Goal: Task Accomplishment & Management: Complete application form

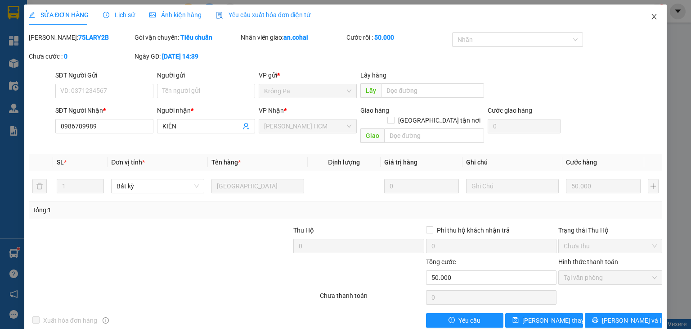
click at [651, 18] on icon "close" at bounding box center [654, 16] width 7 height 7
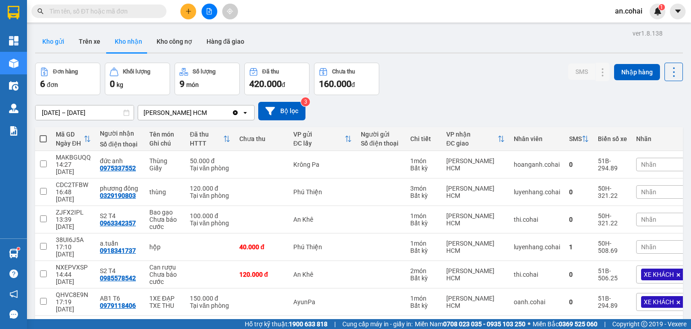
click at [65, 44] on button "Kho gửi" at bounding box center [53, 42] width 36 height 22
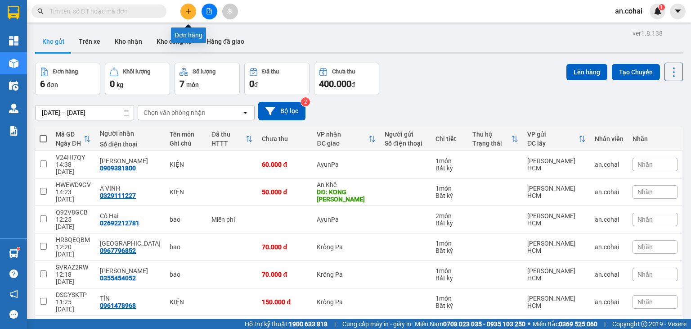
click at [188, 13] on icon "plus" at bounding box center [188, 11] width 6 height 6
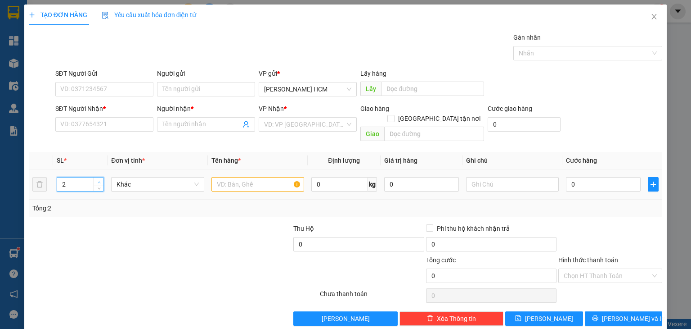
click at [96, 179] on span "up" at bounding box center [98, 181] width 5 height 5
type input "3"
click at [96, 179] on span "up" at bounding box center [98, 181] width 5 height 5
click at [242, 177] on input "text" at bounding box center [258, 184] width 93 height 14
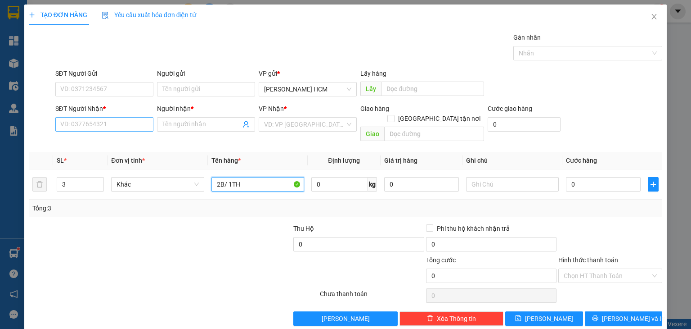
type input "2B/ 1TH"
click at [112, 118] on input "SĐT Người Nhận *" at bounding box center [104, 124] width 98 height 14
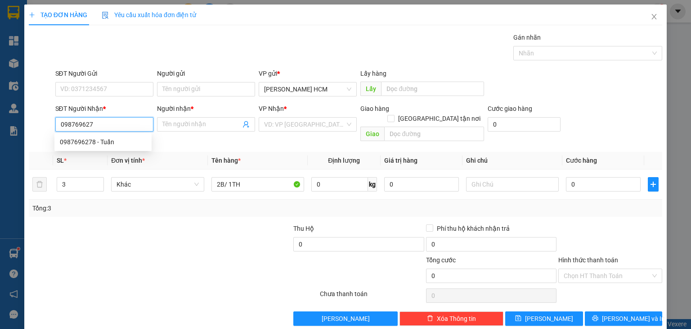
type input "0987696278"
click at [122, 140] on div "0987696278 - Tuấn" at bounding box center [103, 142] width 86 height 10
type input "Tuấn"
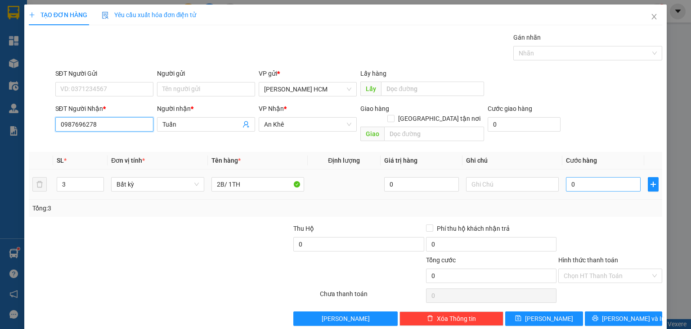
type input "0987696278"
click at [566, 177] on input "0" at bounding box center [603, 184] width 75 height 14
type input "10"
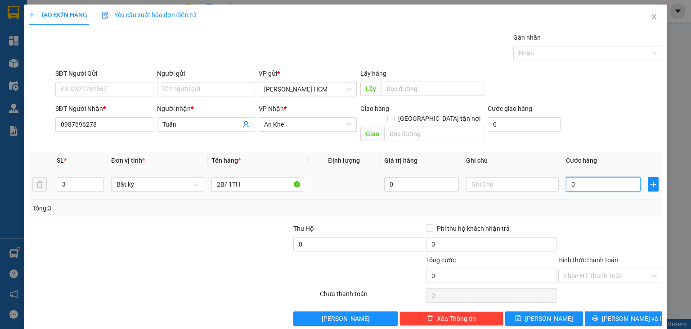
type input "10"
type input "180"
type input "180.000"
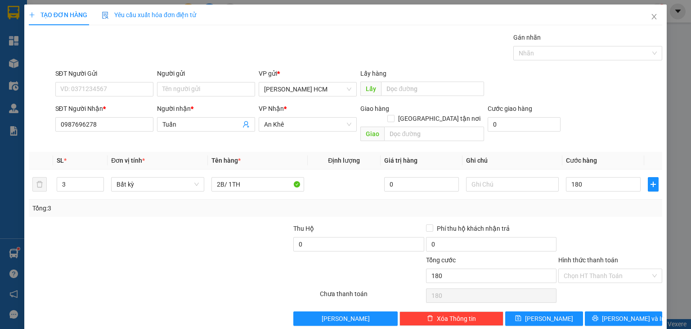
type input "180.000"
click at [623, 203] on div "Tổng: 3" at bounding box center [345, 208] width 627 height 10
click at [588, 311] on button "[PERSON_NAME] và In" at bounding box center [624, 318] width 78 height 14
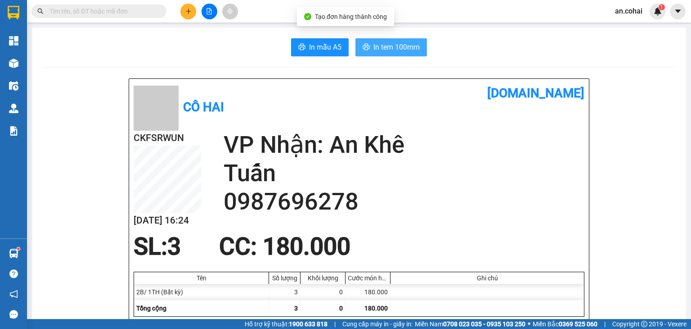
click at [402, 51] on span "In tem 100mm" at bounding box center [397, 46] width 46 height 11
click at [374, 44] on span "In tem 100mm" at bounding box center [397, 46] width 46 height 11
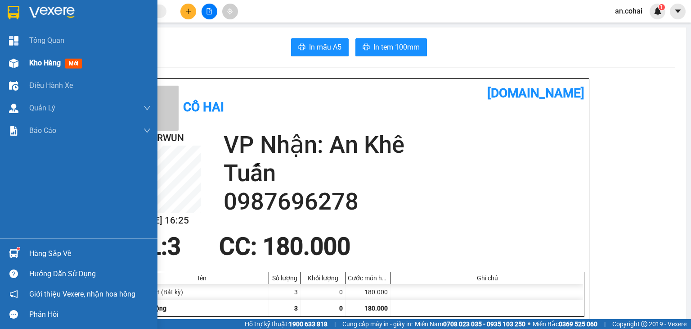
click at [49, 54] on div "Kho hàng mới" at bounding box center [90, 63] width 122 height 23
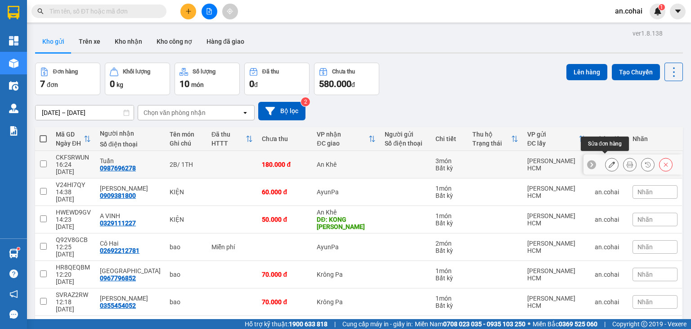
click at [609, 162] on icon at bounding box center [612, 164] width 6 height 6
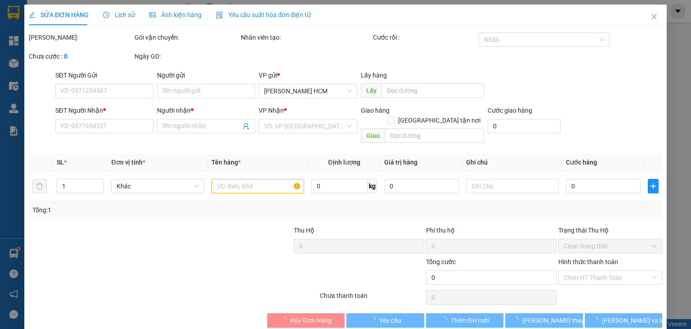
type input "0987696278"
type input "Tuấn"
type input "180.000"
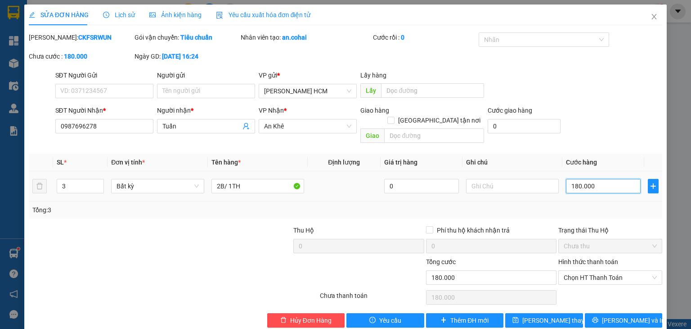
click at [576, 179] on input "180.000" at bounding box center [603, 186] width 75 height 14
type input "0"
click at [566, 179] on input "0" at bounding box center [603, 186] width 75 height 14
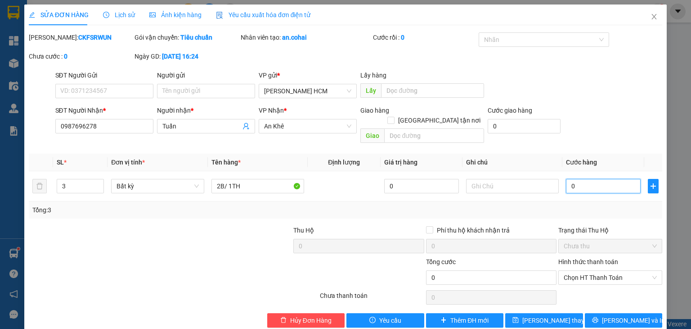
type input "50"
type input "0"
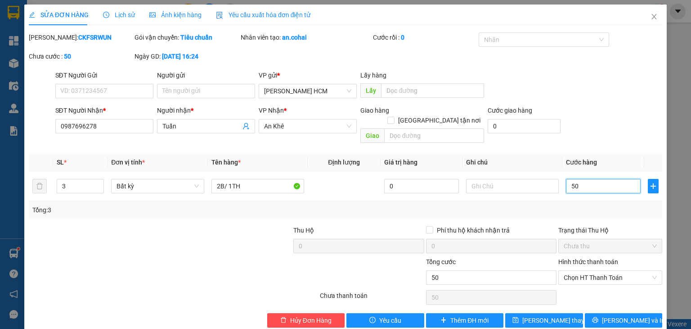
type input "0"
type input "10"
type input "150"
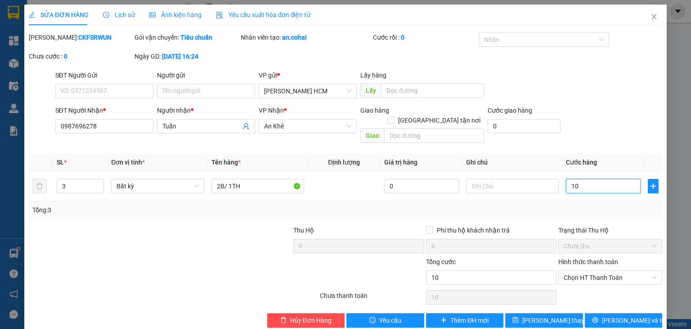
type input "150"
type input "150.000"
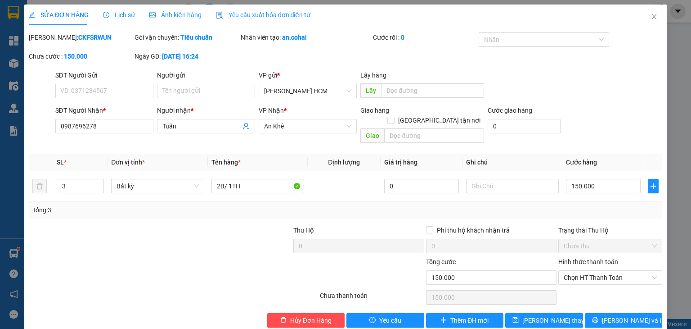
click at [593, 136] on div "SĐT Người Nhận * 0987696278 Người nhận * Tuấn VP Nhận * An Khê Giao hàng Giao t…" at bounding box center [359, 125] width 611 height 41
click at [541, 315] on span "[PERSON_NAME] thay đổi" at bounding box center [559, 320] width 72 height 10
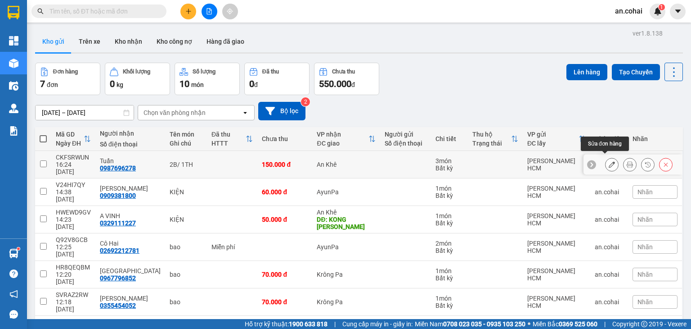
click at [606, 164] on button at bounding box center [612, 165] width 13 height 16
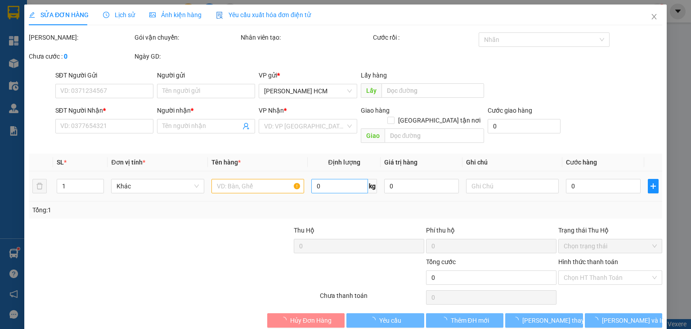
type input "0987696278"
type input "Tuấn"
type input "150.000"
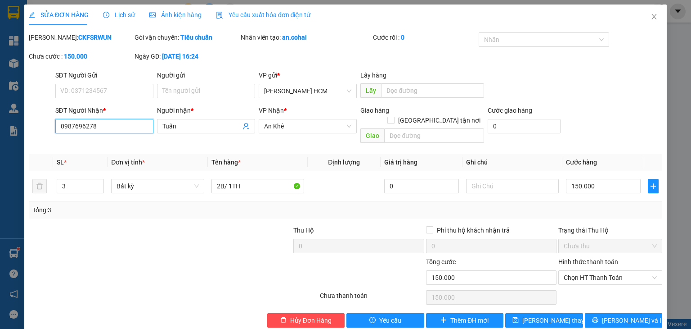
drag, startPoint x: 125, startPoint y: 126, endPoint x: 0, endPoint y: 240, distance: 168.6
click at [0, 239] on div "SỬA ĐƠN HÀNG Lịch sử Ảnh kiện hàng Yêu cầu xuất hóa đơn điện tử Total Paid Fee …" at bounding box center [345, 164] width 691 height 329
click at [649, 12] on span "Close" at bounding box center [654, 17] width 25 height 25
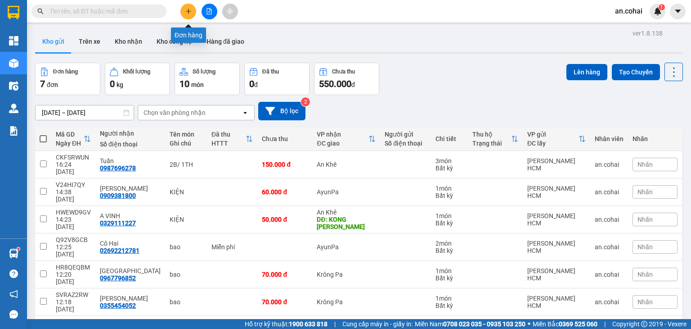
click at [190, 8] on icon "plus" at bounding box center [188, 11] width 6 height 6
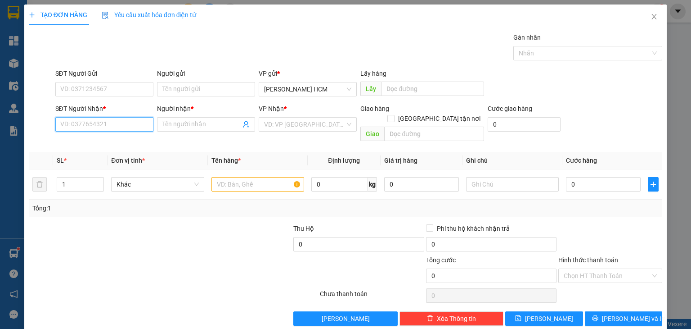
click at [101, 122] on input "SĐT Người Nhận *" at bounding box center [104, 124] width 98 height 14
click at [187, 121] on input "Người nhận *" at bounding box center [201, 124] width 78 height 10
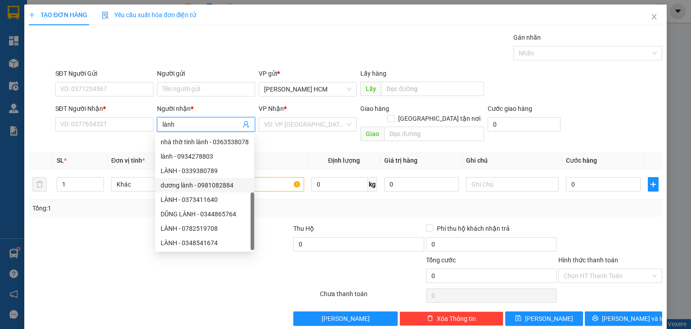
scroll to position [29, 0]
type input "lành"
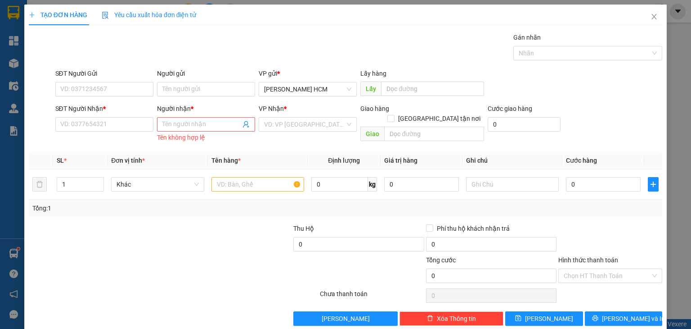
drag, startPoint x: 100, startPoint y: 134, endPoint x: 106, endPoint y: 115, distance: 19.8
click at [101, 129] on div "SĐT Người Nhận * VD: 0377654321" at bounding box center [104, 120] width 98 height 32
click at [106, 115] on div "SĐT Người Nhận *" at bounding box center [104, 111] width 98 height 14
click at [108, 123] on input "SĐT Người Nhận *" at bounding box center [104, 124] width 98 height 14
paste input "0934827805"
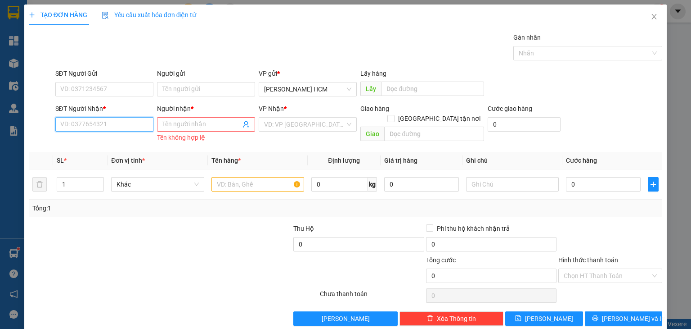
type input "0934827805"
drag, startPoint x: 113, startPoint y: 141, endPoint x: 204, endPoint y: 110, distance: 95.9
click at [113, 140] on div "0934827805 - Lành" at bounding box center [103, 142] width 86 height 10
type input "Lành"
type input "0934827805"
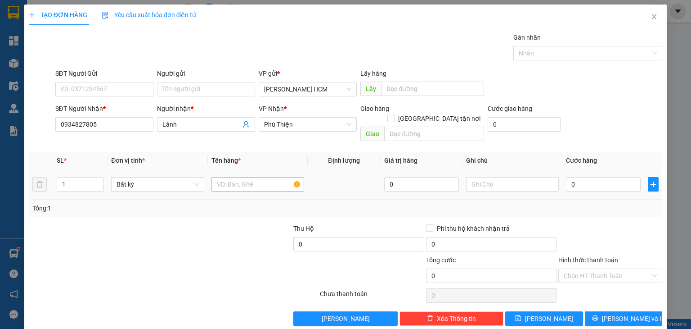
click at [238, 181] on div at bounding box center [258, 184] width 93 height 18
click at [239, 177] on input "text" at bounding box center [258, 184] width 93 height 14
type input "th"
click at [569, 177] on input "0" at bounding box center [603, 184] width 75 height 14
click at [566, 177] on input "0" at bounding box center [603, 184] width 75 height 14
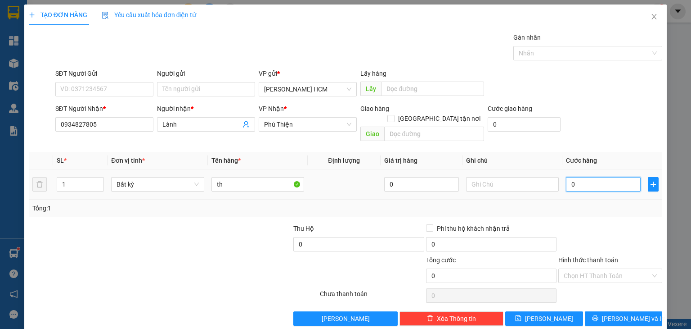
click at [566, 177] on input "0" at bounding box center [603, 184] width 75 height 14
type input "60"
type input "60.000"
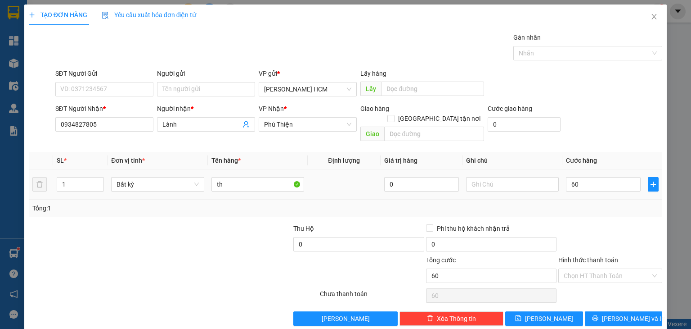
type input "60.000"
click at [566, 182] on div "60.000" at bounding box center [603, 184] width 75 height 18
click at [614, 313] on span "[PERSON_NAME] và In" at bounding box center [633, 318] width 63 height 10
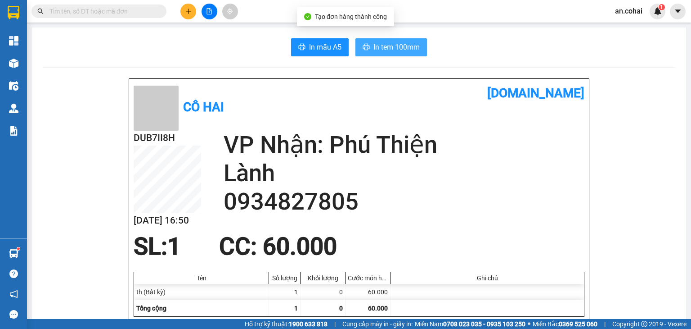
click at [394, 46] on span "In tem 100mm" at bounding box center [397, 46] width 46 height 11
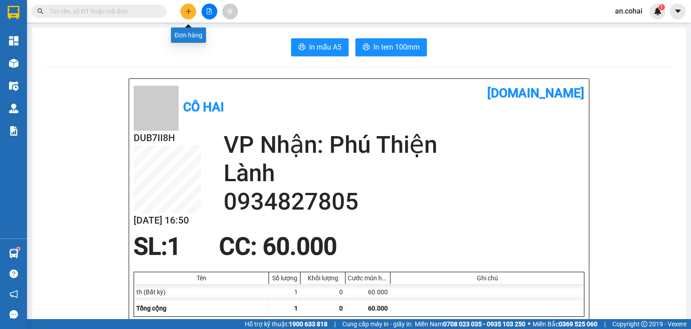
click at [192, 12] on button at bounding box center [188, 12] width 16 height 16
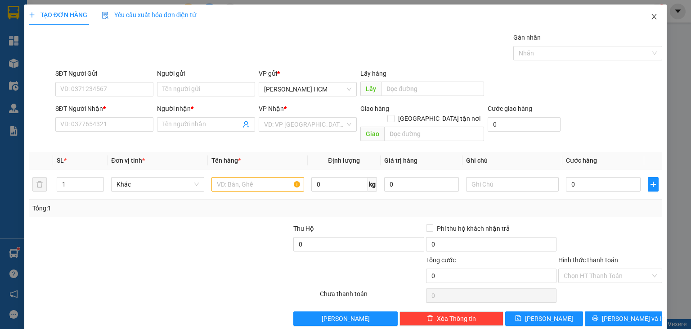
click at [651, 14] on icon "close" at bounding box center [654, 16] width 7 height 7
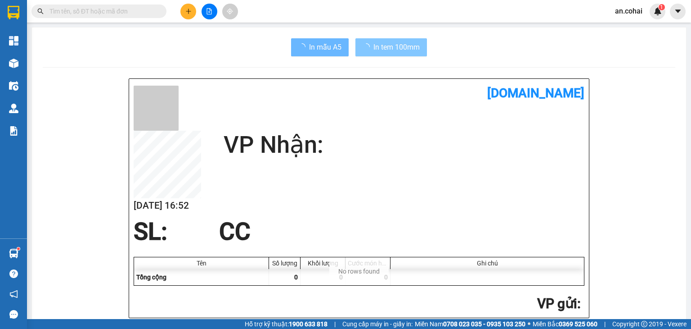
click at [374, 43] on span "In tem 100mm" at bounding box center [397, 46] width 46 height 11
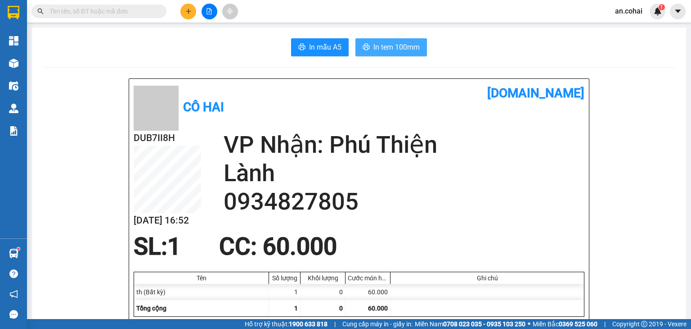
click at [374, 43] on span "In tem 100mm" at bounding box center [397, 46] width 46 height 11
click at [110, 15] on input "text" at bounding box center [103, 11] width 106 height 10
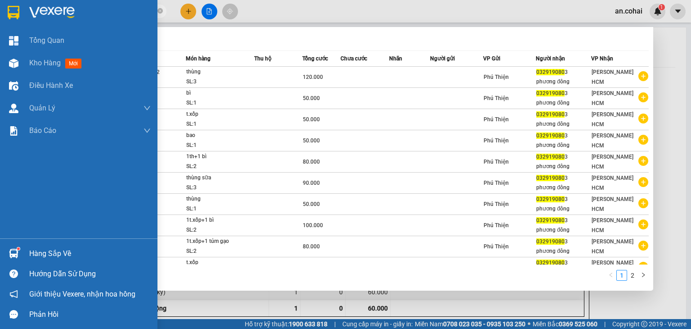
type input "0329190803"
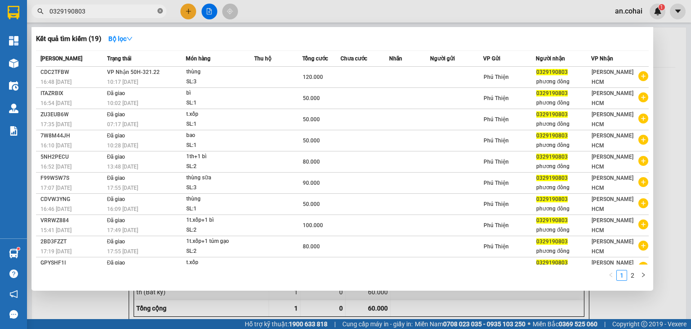
click at [162, 13] on icon "close-circle" at bounding box center [160, 10] width 5 height 5
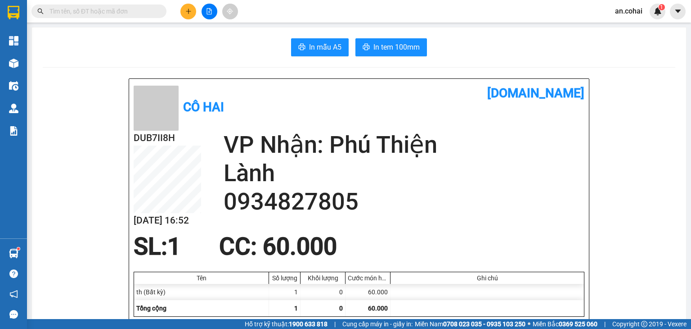
click at [276, 11] on div "Kết quả tìm kiếm ( 19 ) Bộ lọc Mã ĐH Trạng thái Món hàng Thu hộ Tổng cước Chưa …" at bounding box center [345, 11] width 691 height 23
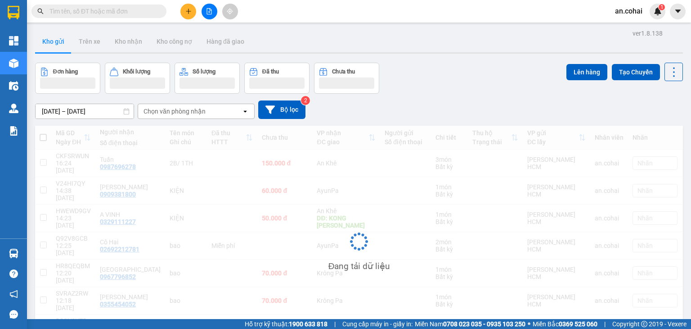
click at [139, 14] on input "text" at bounding box center [103, 11] width 106 height 10
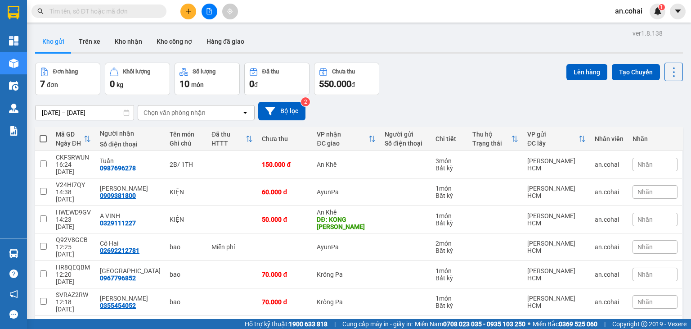
paste input "0987696278"
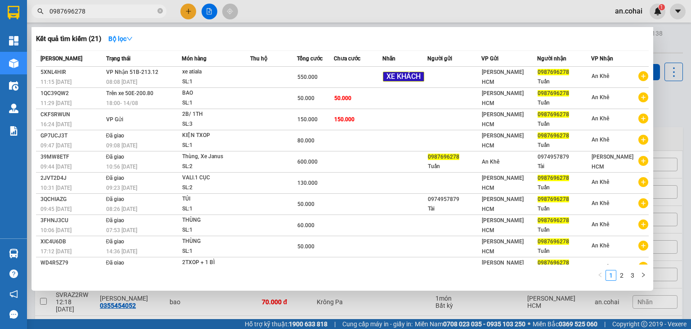
type input "0987696278"
click at [397, 18] on div at bounding box center [345, 164] width 691 height 329
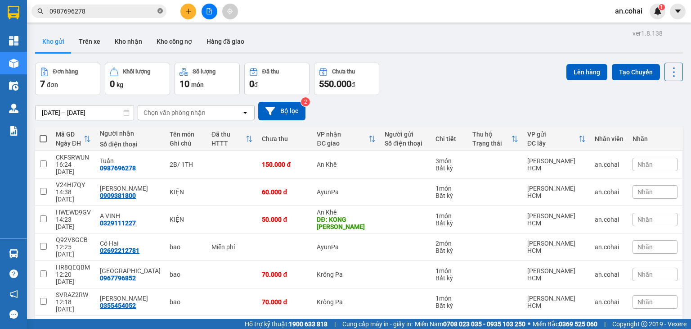
click at [161, 9] on icon "close-circle" at bounding box center [160, 10] width 5 height 5
click at [294, 2] on div "Kết quả tìm kiếm ( 21 ) Bộ lọc Mã ĐH Trạng thái Món hàng Thu hộ Tổng cước Chưa …" at bounding box center [345, 11] width 691 height 23
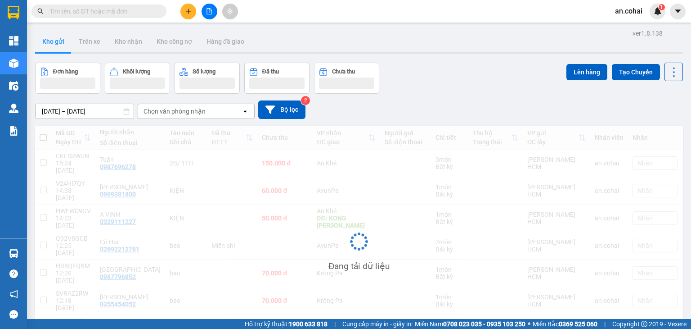
click at [140, 9] on input "text" at bounding box center [103, 11] width 106 height 10
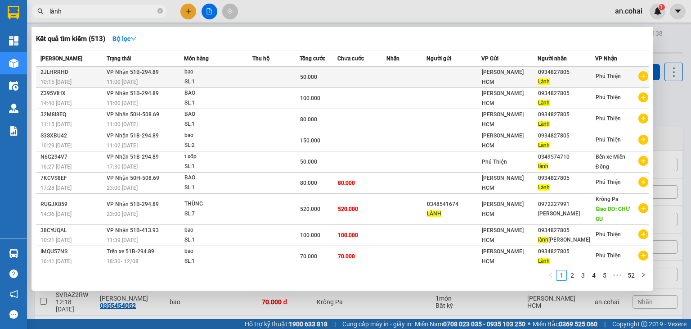
type input "lành"
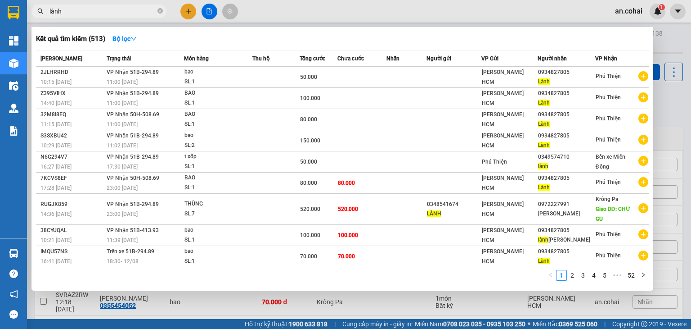
click at [416, 78] on td at bounding box center [407, 77] width 41 height 21
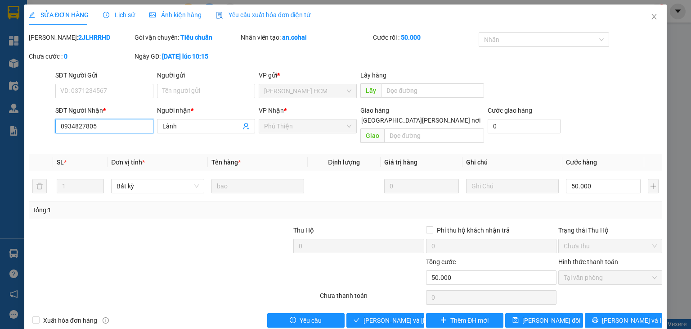
click at [117, 129] on input "0934827805" at bounding box center [104, 126] width 98 height 14
